Goal: Contribute content: Add original content to the website for others to see

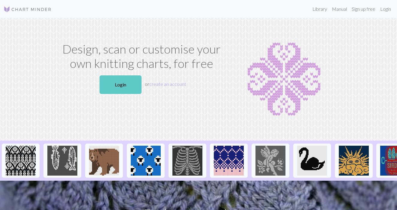
click at [133, 83] on link "Login" at bounding box center [120, 85] width 42 height 19
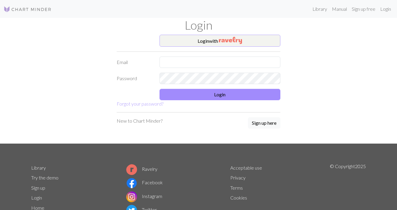
click at [222, 38] on img "button" at bounding box center [230, 40] width 23 height 7
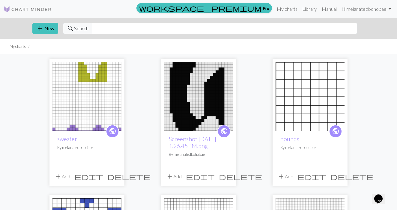
click at [91, 111] on img at bounding box center [86, 96] width 69 height 69
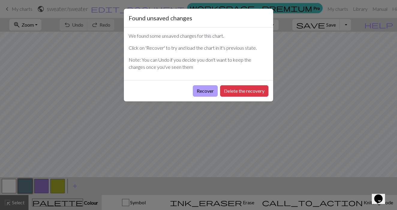
click at [206, 89] on button "Recover" at bounding box center [205, 90] width 25 height 11
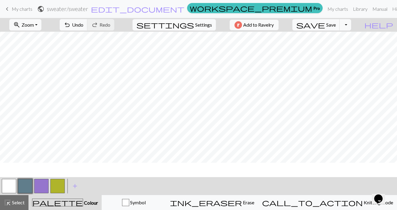
scroll to position [81, 0]
click at [25, 8] on span "My charts" at bounding box center [22, 9] width 21 height 6
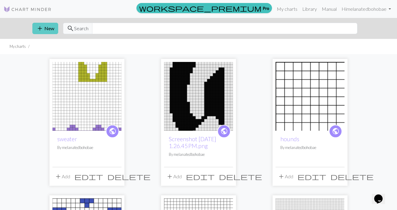
click at [50, 25] on button "add New" at bounding box center [45, 28] width 26 height 11
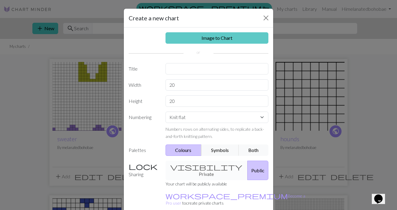
click at [186, 42] on link "Image to Chart" at bounding box center [216, 37] width 103 height 11
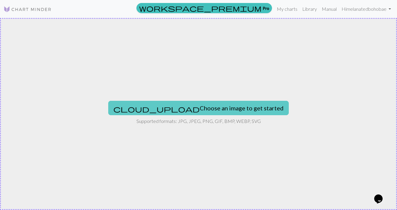
click at [219, 107] on button "cloud_upload Choose an image to get started" at bounding box center [198, 108] width 180 height 14
type input "C:\fakepath\Screenshot 2025-09-27 at 8.11.45 AM.png"
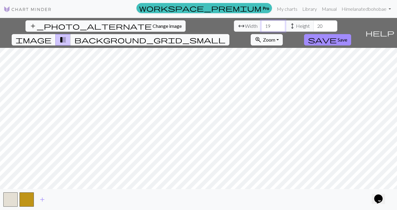
drag, startPoint x: 124, startPoint y: 25, endPoint x: 115, endPoint y: 24, distance: 9.0
click at [261, 24] on input "19" at bounding box center [273, 25] width 24 height 11
type input "24"
drag, startPoint x: 176, startPoint y: 27, endPoint x: 169, endPoint y: 26, distance: 7.0
click at [313, 26] on input "20" at bounding box center [325, 25] width 24 height 11
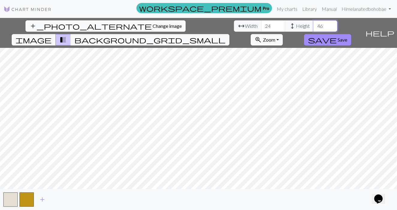
type input "46"
click at [347, 37] on span "Save" at bounding box center [342, 40] width 10 height 6
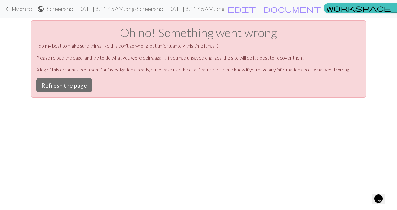
click at [11, 10] on link "keyboard_arrow_left My charts" at bounding box center [18, 9] width 29 height 10
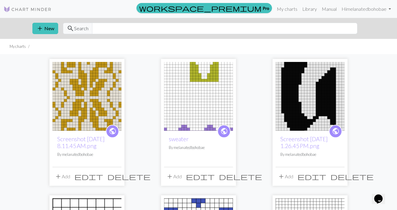
click at [115, 177] on span "delete" at bounding box center [128, 177] width 43 height 8
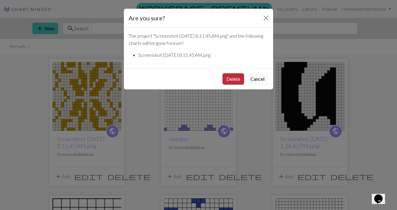
click at [234, 80] on button "Delete" at bounding box center [233, 78] width 22 height 11
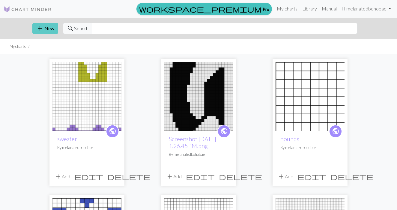
click at [43, 29] on button "add New" at bounding box center [45, 28] width 26 height 11
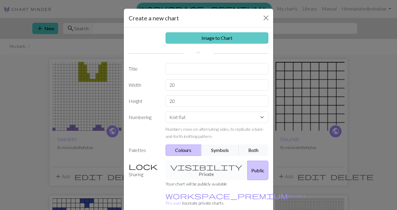
click at [206, 36] on link "Image to Chart" at bounding box center [216, 37] width 103 height 11
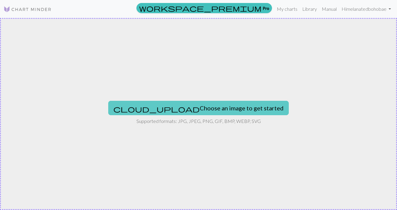
click at [191, 105] on button "cloud_upload Choose an image to get started" at bounding box center [198, 108] width 180 height 14
type input "C:\fakepath\Screenshot [DATE] 9.38.54 AM.png"
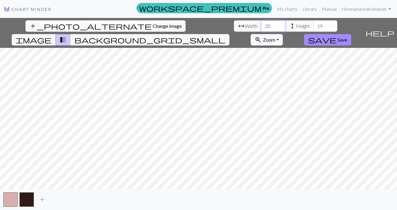
click at [261, 27] on input "20" at bounding box center [273, 25] width 24 height 11
type input "24"
drag, startPoint x: 176, startPoint y: 23, endPoint x: 167, endPoint y: 23, distance: 9.0
click at [313, 23] on input "19" at bounding box center [325, 25] width 24 height 11
type input "25"
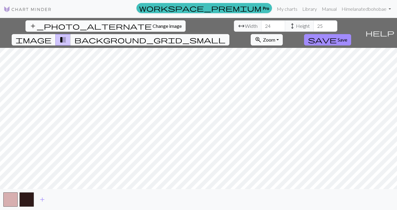
click at [47, 23] on button "add_photo_alternate Change image" at bounding box center [105, 25] width 160 height 11
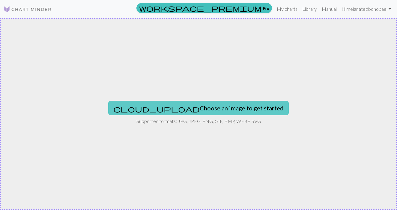
click at [226, 104] on button "cloud_upload Choose an image to get started" at bounding box center [198, 108] width 180 height 14
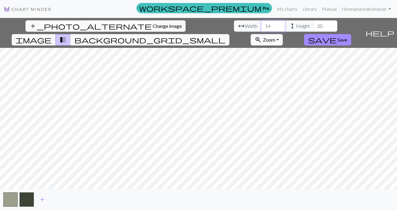
drag, startPoint x: 123, startPoint y: 28, endPoint x: 114, endPoint y: 25, distance: 10.3
click at [261, 25] on input "14" at bounding box center [273, 25] width 24 height 11
type input "24"
drag, startPoint x: 176, startPoint y: 28, endPoint x: 168, endPoint y: 26, distance: 8.3
click at [313, 26] on input "20" at bounding box center [325, 25] width 24 height 11
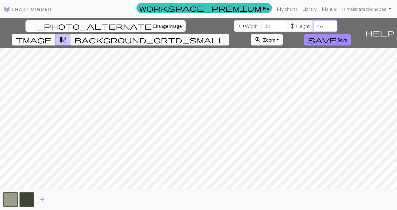
type input "46"
click at [363, 24] on div "add_photo_alternate Change image arrow_range Width 24 height Height 46 image tr…" at bounding box center [181, 33] width 363 height 30
click at [347, 37] on span "Save" at bounding box center [342, 40] width 10 height 6
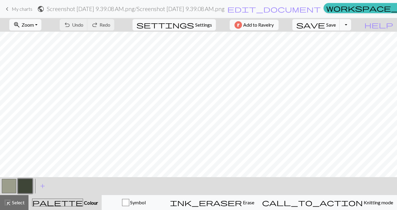
click at [15, 9] on span "My charts" at bounding box center [22, 9] width 21 height 6
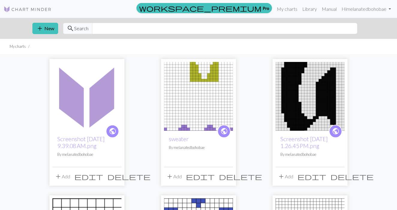
click at [115, 177] on span "delete" at bounding box center [128, 177] width 43 height 8
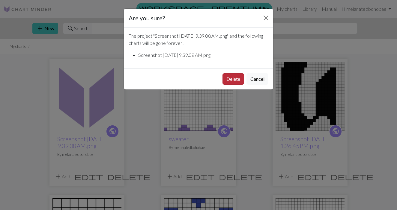
click at [234, 81] on button "Delete" at bounding box center [233, 78] width 22 height 11
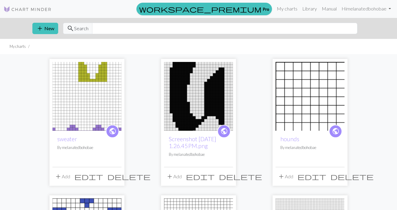
click at [117, 177] on span "delete" at bounding box center [128, 177] width 43 height 8
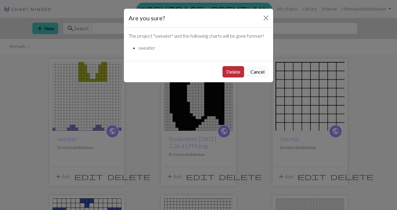
click at [231, 73] on button "Delete" at bounding box center [233, 71] width 22 height 11
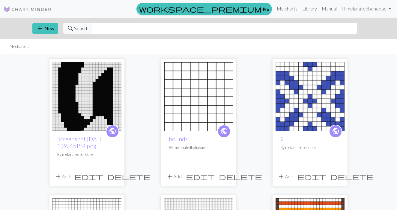
click at [206, 94] on img at bounding box center [198, 96] width 69 height 69
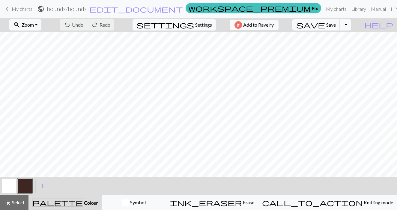
click at [28, 12] on link "keyboard_arrow_left My charts" at bounding box center [18, 9] width 29 height 10
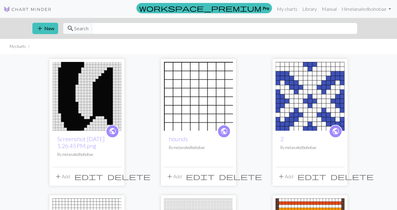
click at [229, 175] on span "delete" at bounding box center [240, 177] width 43 height 8
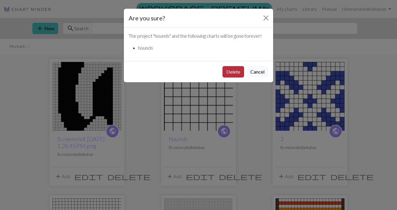
click at [235, 74] on button "Delete" at bounding box center [233, 71] width 22 height 11
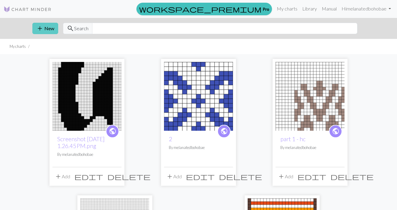
click at [49, 30] on button "add New" at bounding box center [45, 28] width 26 height 11
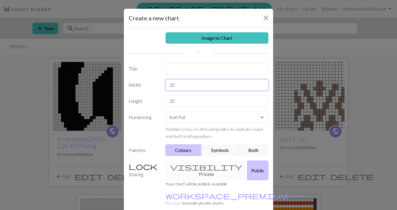
drag, startPoint x: 177, startPoint y: 85, endPoint x: 163, endPoint y: 84, distance: 13.8
click at [163, 84] on div "20" at bounding box center [217, 84] width 110 height 11
type input "24"
drag, startPoint x: 177, startPoint y: 101, endPoint x: 164, endPoint y: 100, distance: 12.9
click at [164, 100] on div "20" at bounding box center [217, 101] width 110 height 11
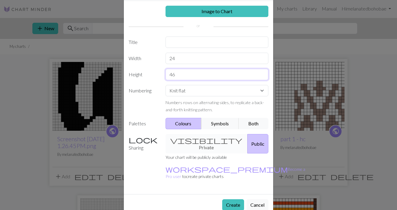
scroll to position [26, 0]
type input "46"
click at [232, 200] on button "Create" at bounding box center [233, 205] width 22 height 11
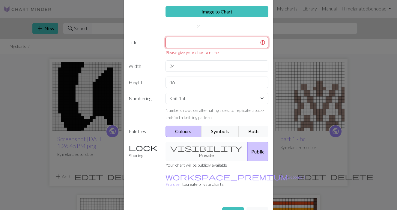
click at [189, 45] on input "text" at bounding box center [216, 42] width 103 height 11
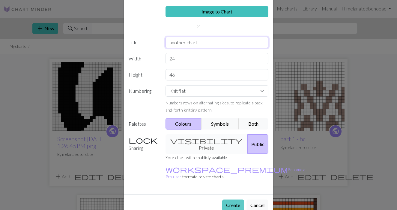
type input "another chart"
click at [234, 200] on button "Create" at bounding box center [233, 205] width 22 height 11
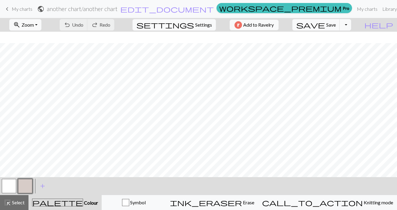
scroll to position [12, 0]
click at [41, 25] on button "zoom_in Zoom Zoom" at bounding box center [25, 24] width 32 height 11
click at [36, 71] on button "50%" at bounding box center [33, 72] width 47 height 10
click at [26, 188] on button "button" at bounding box center [25, 186] width 14 height 14
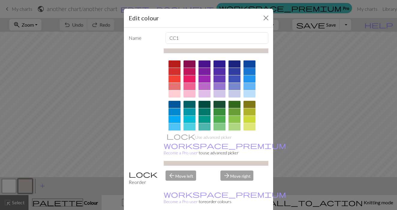
click at [248, 64] on div at bounding box center [249, 64] width 12 height 7
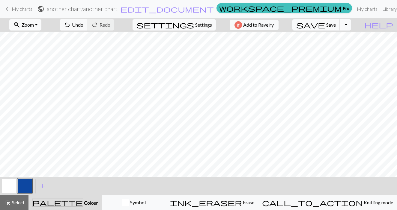
click at [34, 22] on span "Zoom" at bounding box center [28, 25] width 12 height 6
click at [37, 81] on button "100%" at bounding box center [33, 82] width 47 height 10
